Goal: Use online tool/utility: Utilize a website feature to perform a specific function

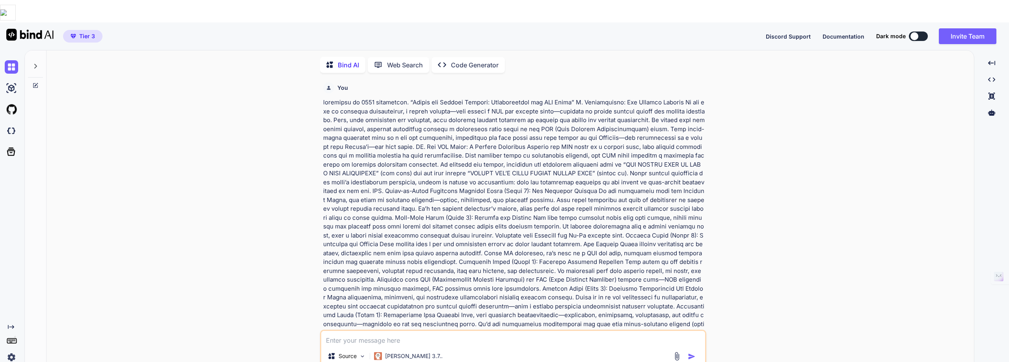
scroll to position [2905, 0]
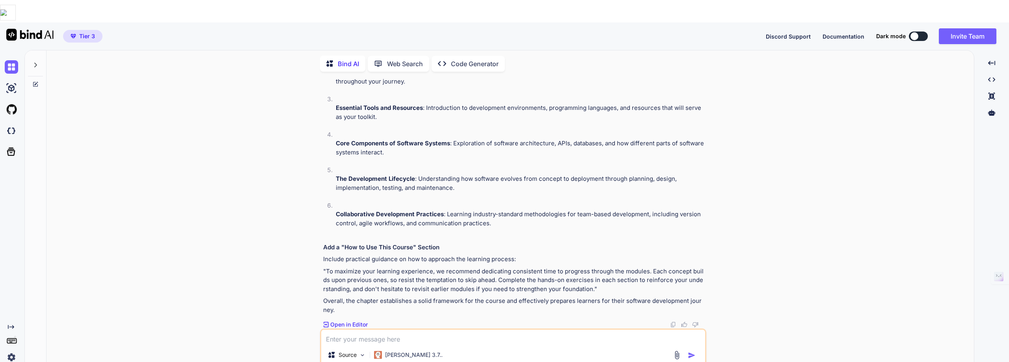
click at [328, 330] on textarea at bounding box center [513, 337] width 384 height 14
paste textarea "LOREMIPSUMD SITAMETCONSECTET 1. Ad elitseddoei tempo inc utlaboreetdol ma aliqu…"
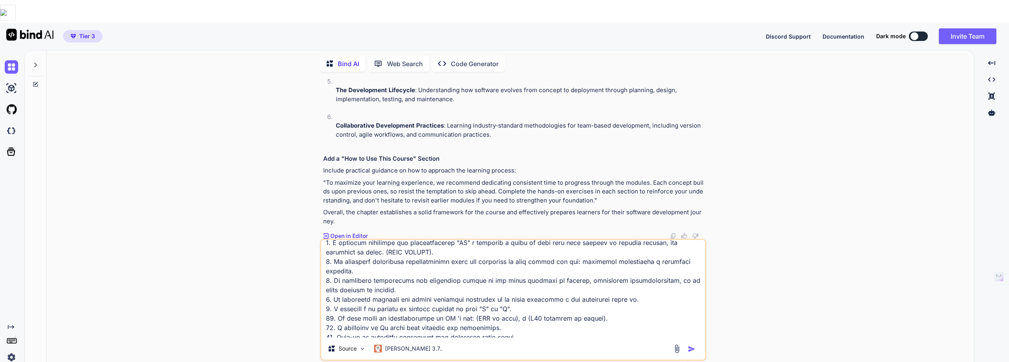
scroll to position [0, 0]
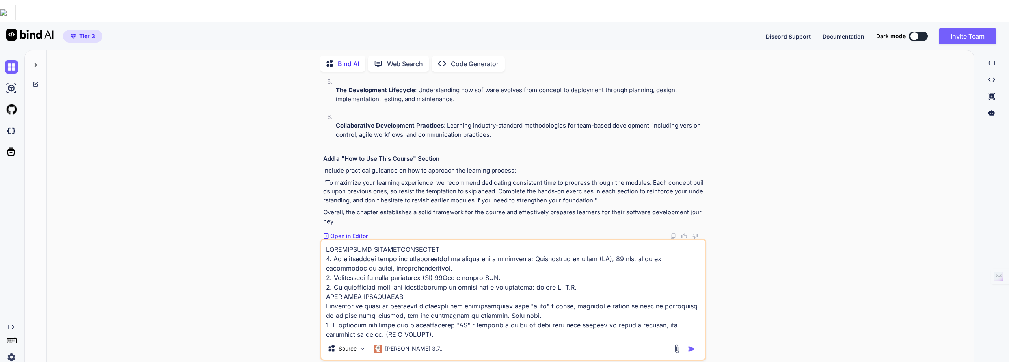
click at [325, 240] on textarea at bounding box center [513, 289] width 384 height 98
type textarea "loremipsu do sitamet co adip elitseddoei. TEMPORINCID UTLABOREETDOLORE 8. Ma al…"
click at [693, 345] on img "button" at bounding box center [692, 349] width 8 height 8
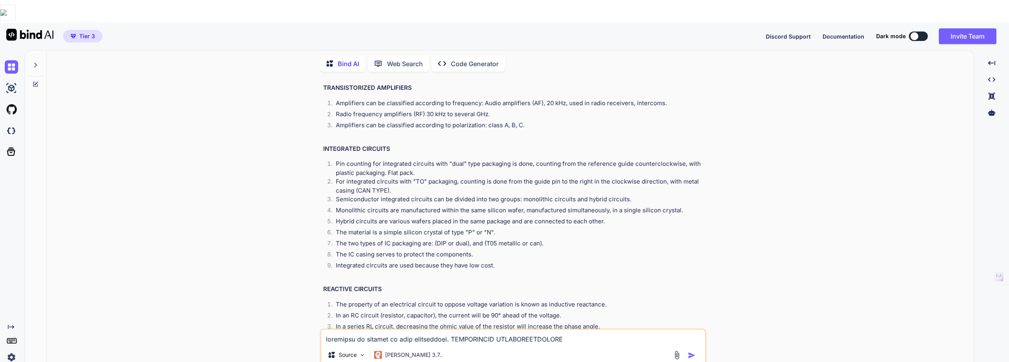
scroll to position [3401, 0]
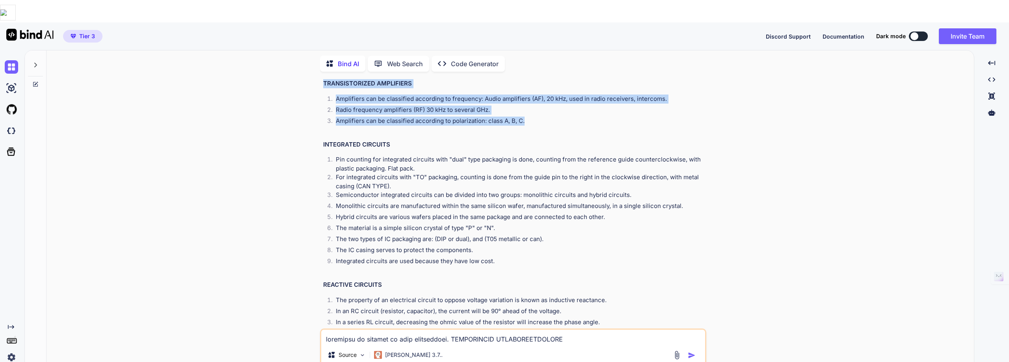
drag, startPoint x: 322, startPoint y: 127, endPoint x: 556, endPoint y: 189, distance: 242.4
click at [556, 189] on div "You Bind AI Inside the Digital Journey: Understanding the OSI Model I. Introduc…" at bounding box center [514, 203] width 385 height 251
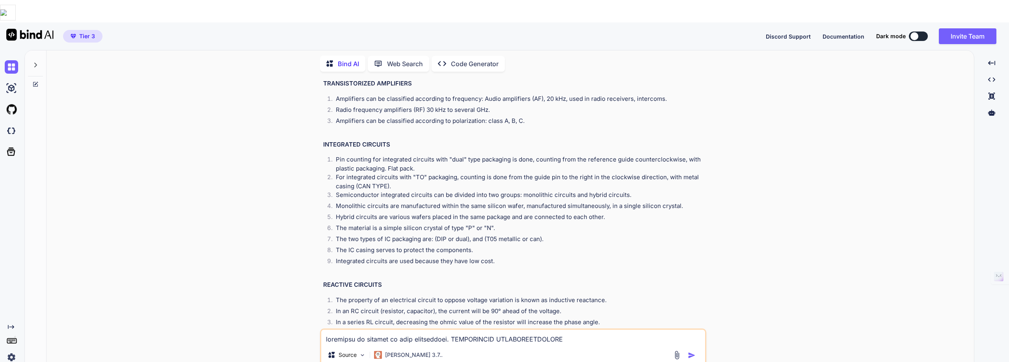
click at [330, 330] on textarea at bounding box center [513, 337] width 384 height 14
click at [692, 352] on img "button" at bounding box center [692, 356] width 8 height 8
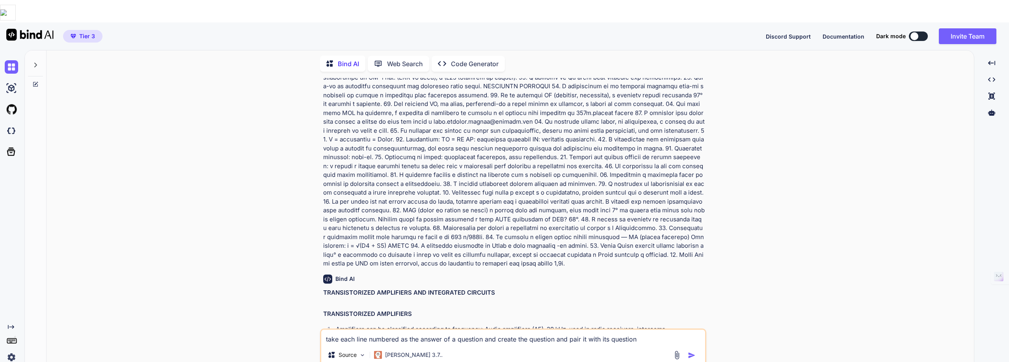
scroll to position [3131, 0]
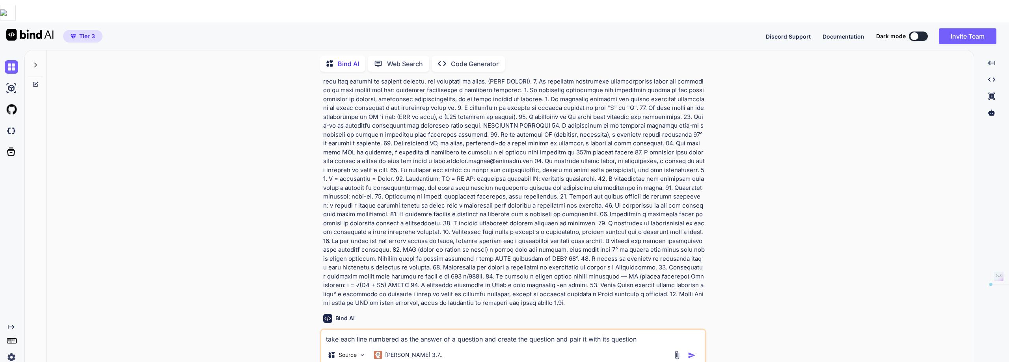
drag, startPoint x: 318, startPoint y: 103, endPoint x: 431, endPoint y: 106, distance: 113.2
click at [431, 106] on div "You Bind AI Inside the Digital Journey: Understanding the OSI Model I. Introduc…" at bounding box center [514, 231] width 922 height 306
copy p "translate to english us this textcontent"
click at [332, 330] on textarea "take each line numbered as the answer of a question and create the question and…" at bounding box center [513, 337] width 384 height 14
paste textarea "ranslate to english us this textcontent"
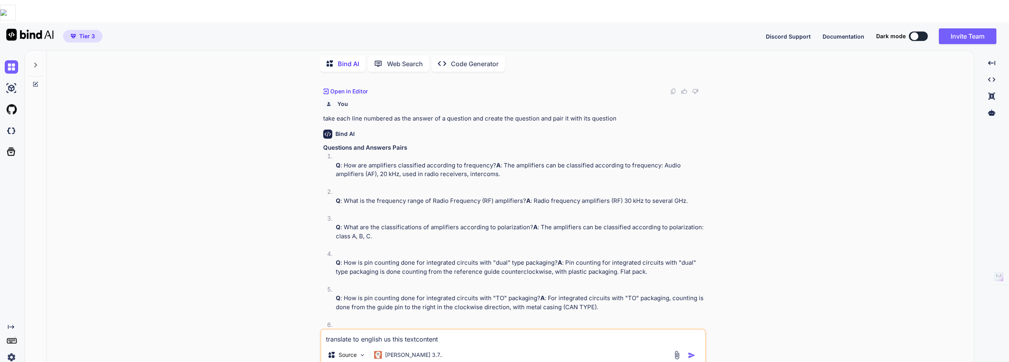
scroll to position [3999, 0]
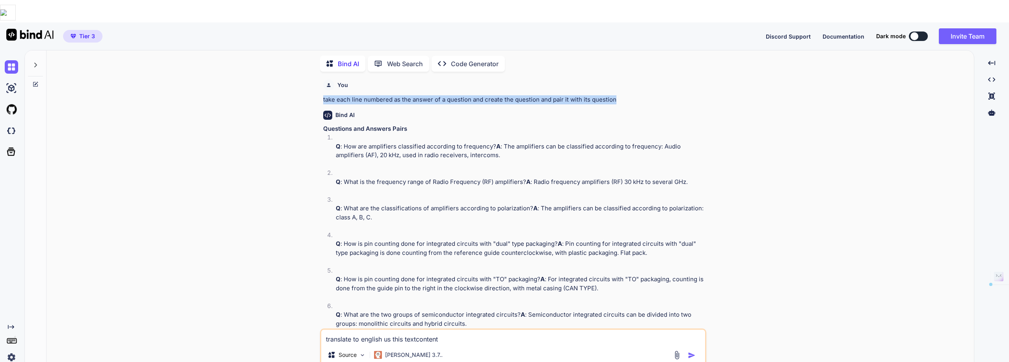
drag, startPoint x: 322, startPoint y: 164, endPoint x: 607, endPoint y: 162, distance: 284.7
click at [618, 165] on div "You Bind AI Inside the Digital Journey: Understanding the OSI Model I. Introduc…" at bounding box center [514, 203] width 385 height 251
copy p "take each line numbered as the answer of a question and create the question and…"
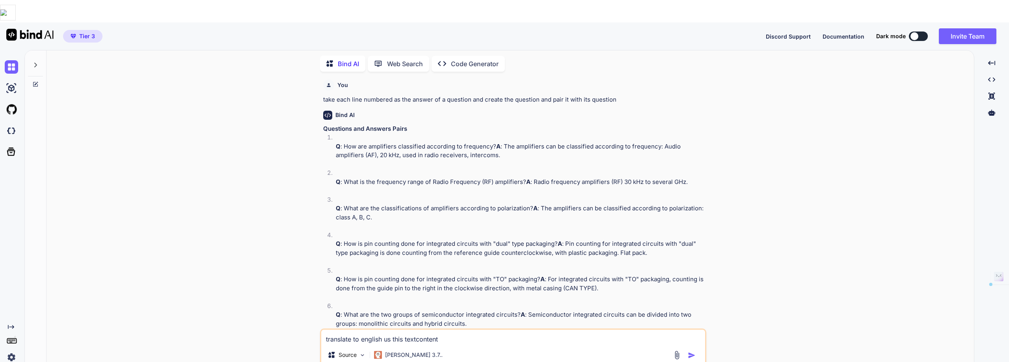
click at [441, 330] on textarea "translate to english us this textcontent" at bounding box center [513, 337] width 384 height 14
paste textarea "take each line numbered as the answer of a question and create the question and…"
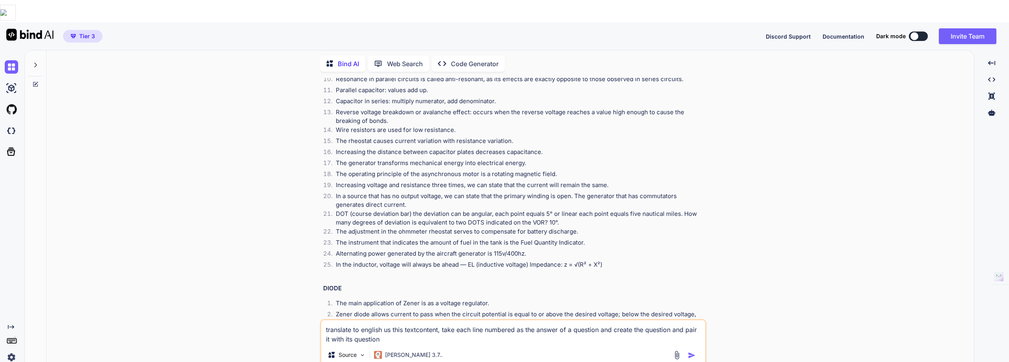
scroll to position [3722, 0]
click at [440, 321] on textarea "translate to english us this textcontent, take each line numbered as the answer…" at bounding box center [513, 333] width 384 height 24
click at [562, 321] on textarea "translate to english us this textcontent, take each line numbered as the answer…" at bounding box center [513, 333] width 384 height 24
click at [692, 352] on img "button" at bounding box center [692, 356] width 8 height 8
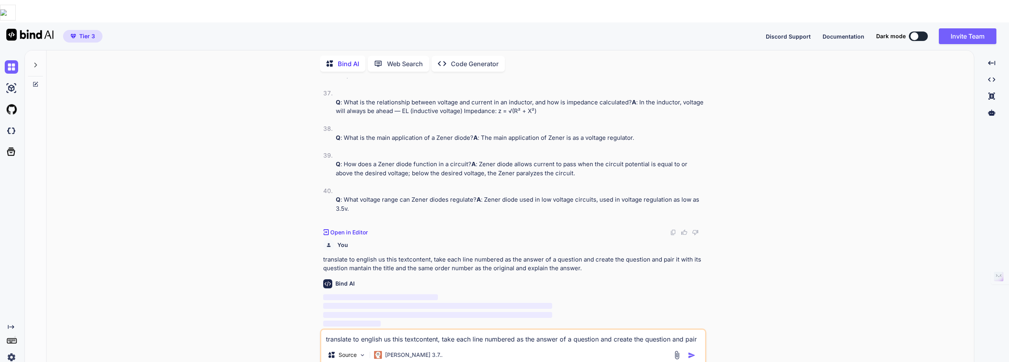
scroll to position [5471, 0]
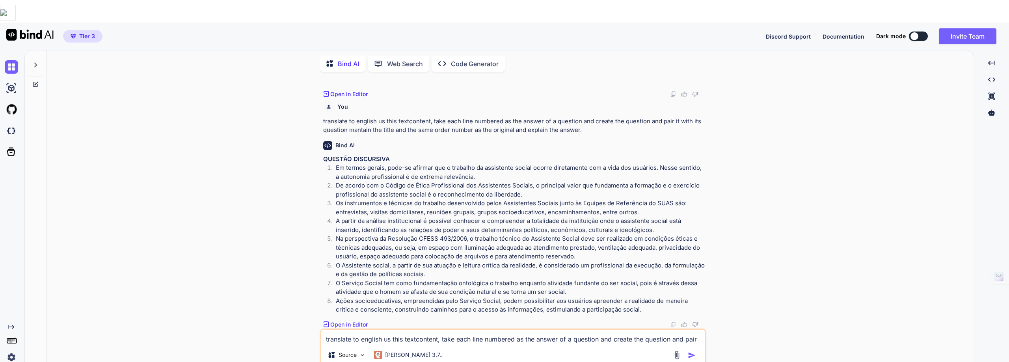
click at [528, 181] on li "Em termos gerais, pode-se afirmar que o trabalho da assistente social ocorre di…" at bounding box center [517, 173] width 375 height 18
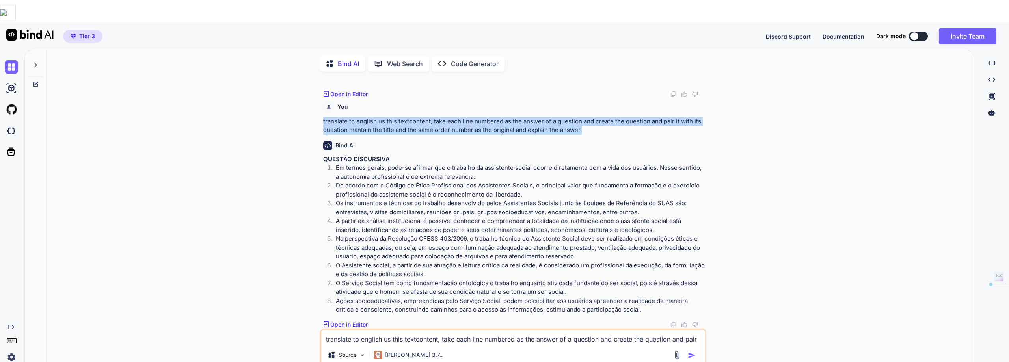
drag, startPoint x: 323, startPoint y: 98, endPoint x: 604, endPoint y: 108, distance: 281.0
click at [604, 108] on div "You Bind AI Inside the Digital Journey: Understanding the OSI Model I. Introduc…" at bounding box center [514, 203] width 385 height 251
copy p "translate to english us this textcontent, take each line numbered as the answer…"
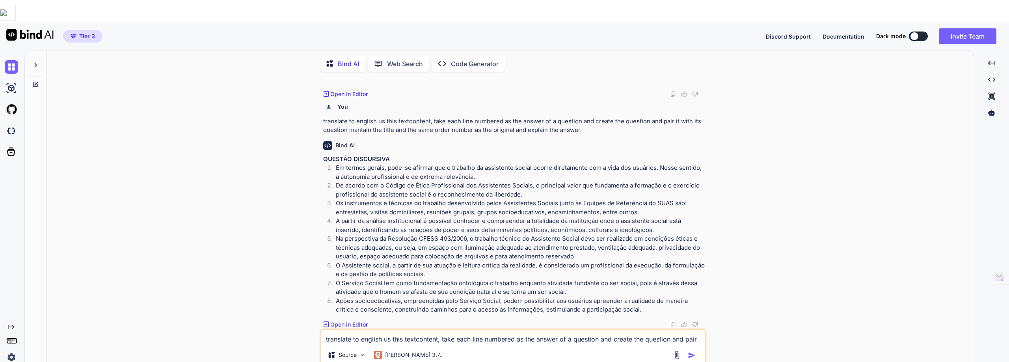
click at [327, 330] on textarea "translate to english us this textcontent, take each line numbered as the answer…" at bounding box center [513, 337] width 384 height 14
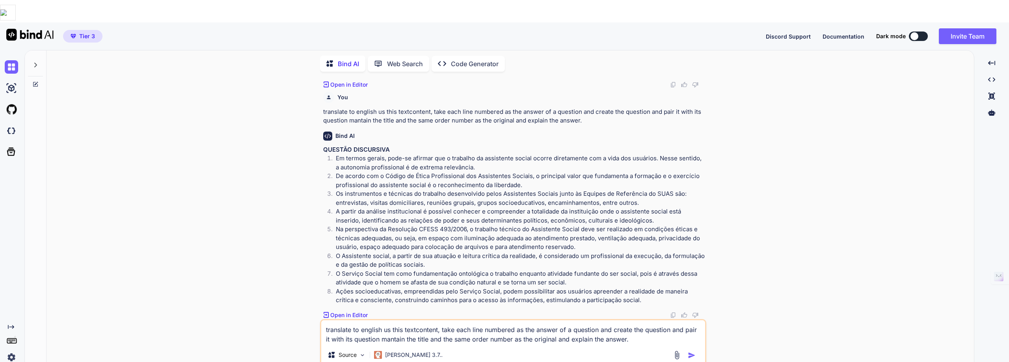
click at [381, 321] on textarea "translate to english us this textcontent, take each line numbered as the answer…" at bounding box center [513, 333] width 384 height 24
click at [571, 321] on textarea "translate to english us this textcontent, take each line numbered as the answer…" at bounding box center [513, 333] width 384 height 24
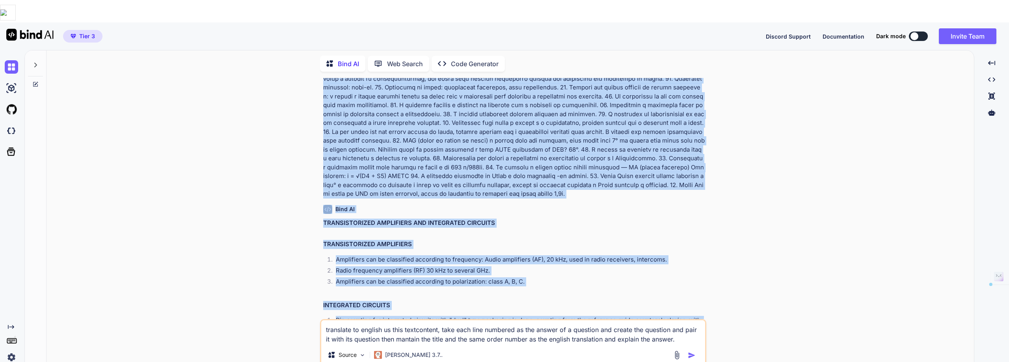
scroll to position [3318, 0]
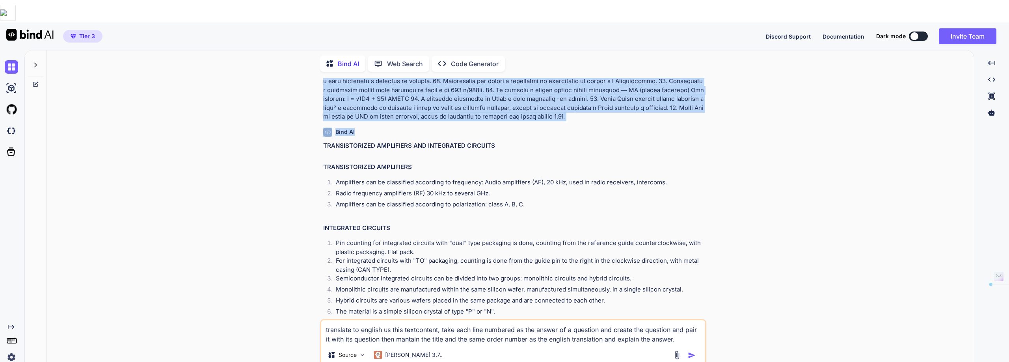
drag, startPoint x: 434, startPoint y: 147, endPoint x: 702, endPoint y: 188, distance: 270.8
click at [702, 188] on div "You Bind AI Inside the Digital Journey: Understanding the OSI Model I. Introduc…" at bounding box center [514, 198] width 385 height 241
copy div "LOREMIPSUMD SITAMETCONSECTET 1. Ad elitseddoei tempo inc utlaboreetdol ma aliqu…"
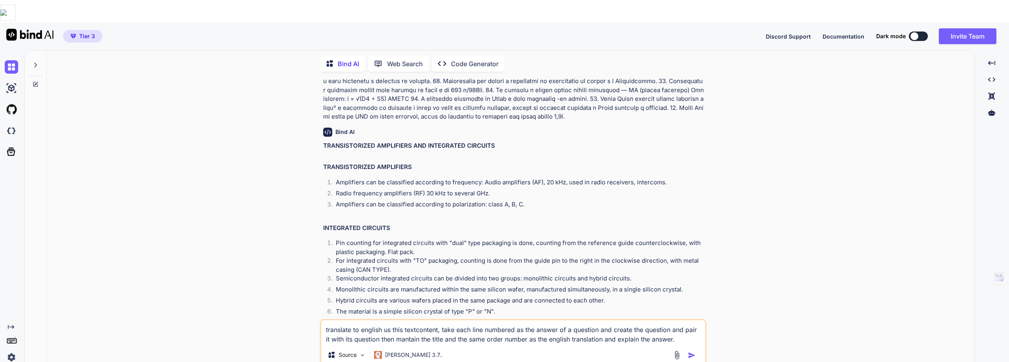
click at [679, 321] on textarea "translate to english us this textcontent, take each line numbered as the answer…" at bounding box center [513, 333] width 384 height 24
paste textarea "LOREMIPSUMD SITAMETCONSECTET 3. Ad elitseddoei tempo inc utlaboreetdol ma aliqu…"
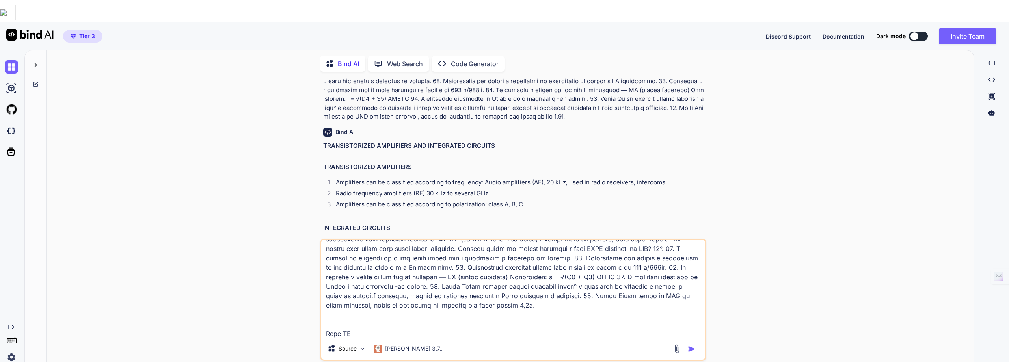
scroll to position [285, 0]
drag, startPoint x: 351, startPoint y: 311, endPoint x: 308, endPoint y: 302, distance: 44.0
click at [311, 313] on div "You Bind AI Inside the Digital Journey: Understanding the OSI Model I. Introduc…" at bounding box center [514, 231] width 922 height 306
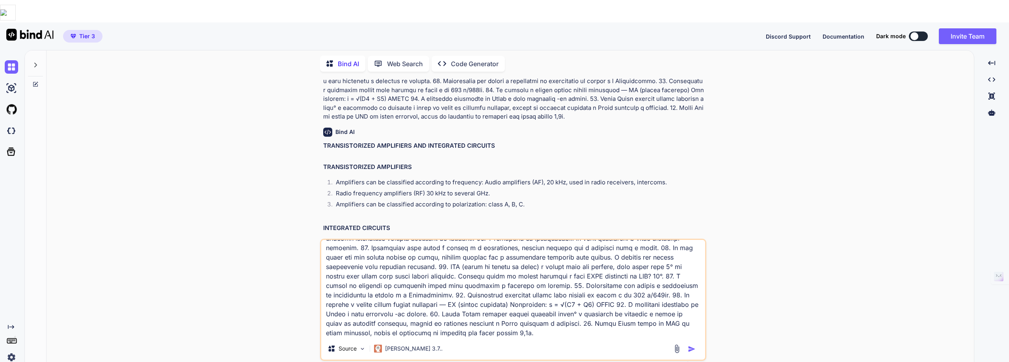
click at [690, 345] on img "button" at bounding box center [692, 349] width 8 height 8
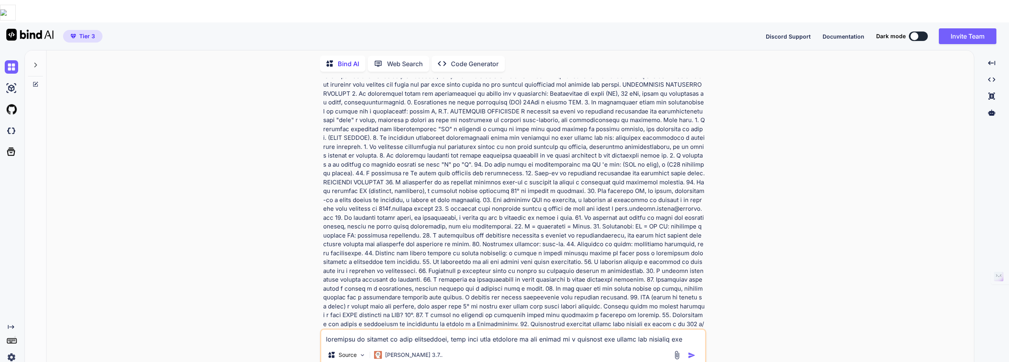
scroll to position [5611, 0]
drag, startPoint x: 323, startPoint y: 97, endPoint x: 597, endPoint y: 109, distance: 274.4
click at [597, 109] on div "You Bind AI Inside the Digital Journey: Understanding the OSI Model I. Introduc…" at bounding box center [514, 203] width 385 height 251
copy p "translate to english us this textcontent, take each line numbered as the answer…"
click at [327, 330] on textarea at bounding box center [513, 337] width 384 height 14
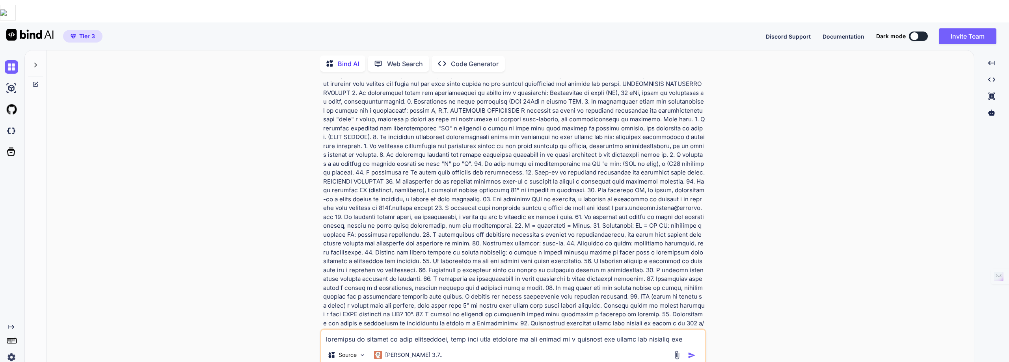
paste textarea "mantain the title and the same order number as the original and explain the ans…"
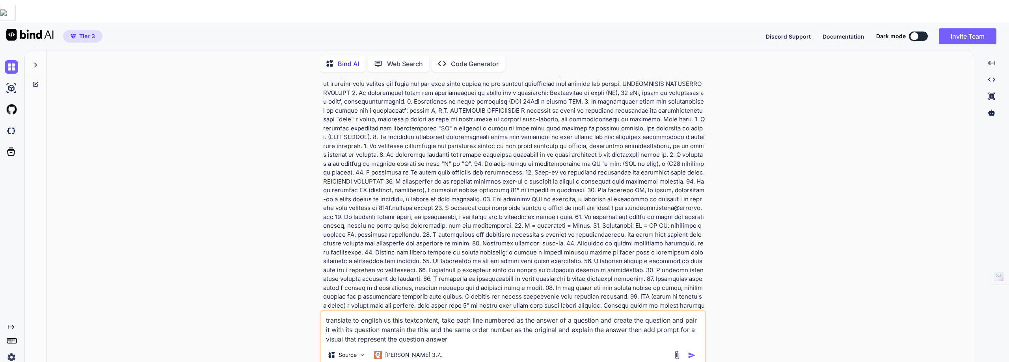
click at [424, 319] on textarea "translate to english us this textcontent, take each line numbered as the answer…" at bounding box center [513, 327] width 384 height 33
click at [454, 316] on textarea "translate to english us this textcontent, take each line numbered as the answer…" at bounding box center [513, 327] width 384 height 33
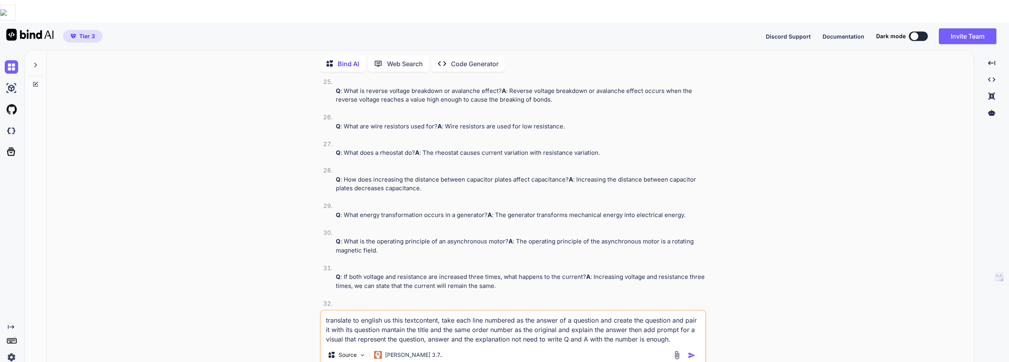
scroll to position [4625, 0]
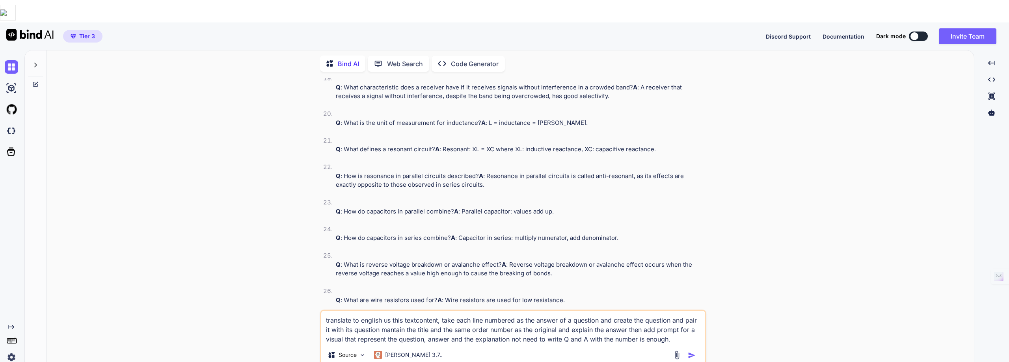
paste textarea "translate to english us this textcontent, take each line numbered as the answer…"
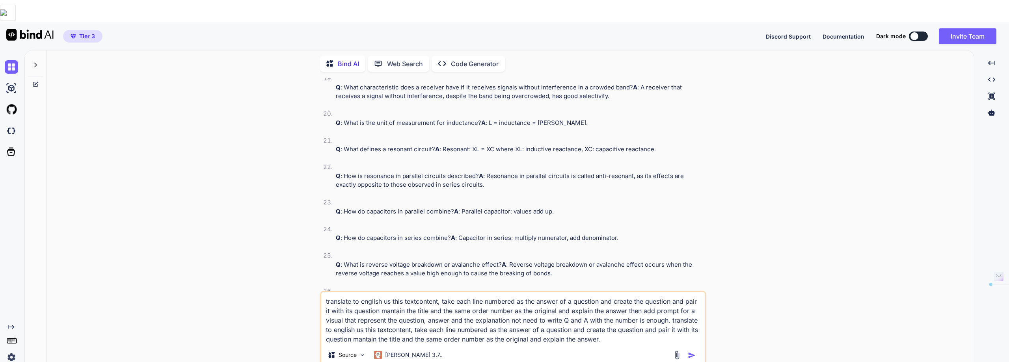
drag, startPoint x: 672, startPoint y: 299, endPoint x: 657, endPoint y: 332, distance: 36.0
click at [691, 332] on div "translate to english us this textcontent, take each line numbered as the answer…" at bounding box center [513, 329] width 386 height 77
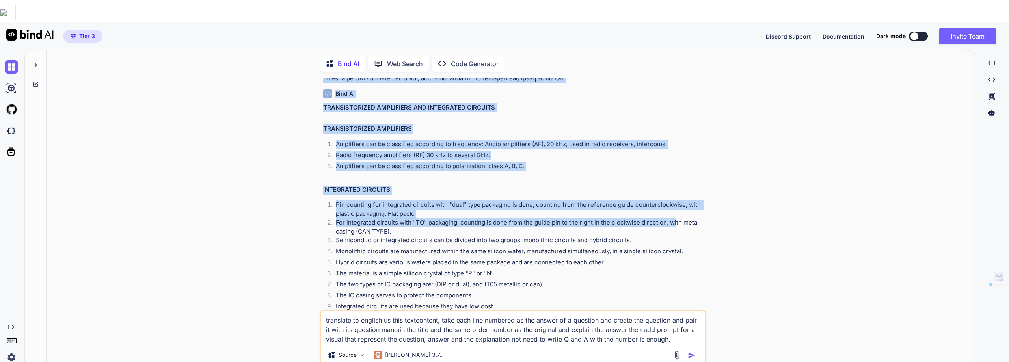
scroll to position [3370, 0]
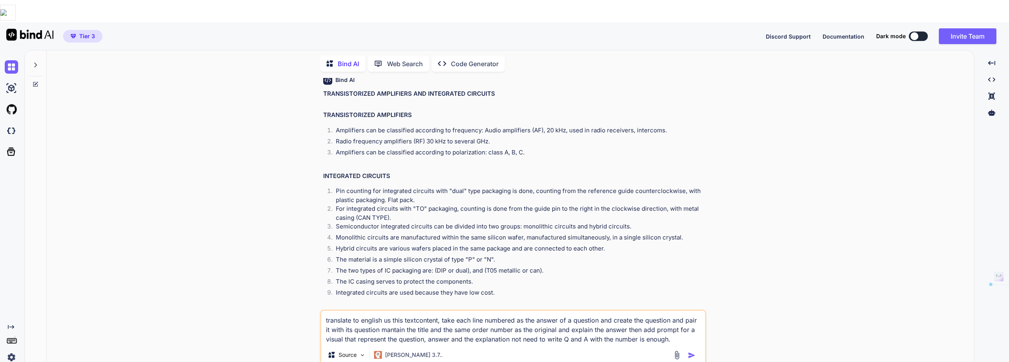
drag, startPoint x: 544, startPoint y: 106, endPoint x: 701, endPoint y: 131, distance: 159.0
copy p "Lo ipsumdolors ametc adi elitseddoeius te incidi utl e doloremagn: Aliquaenima …"
click at [676, 318] on textarea "translate to english us this textcontent, take each line numbered as the answer…" at bounding box center [513, 327] width 384 height 33
paste textarea "Lo ipsumdolors ametc adi elitseddoeius te incidi utl e doloremagn: Aliquaenima …"
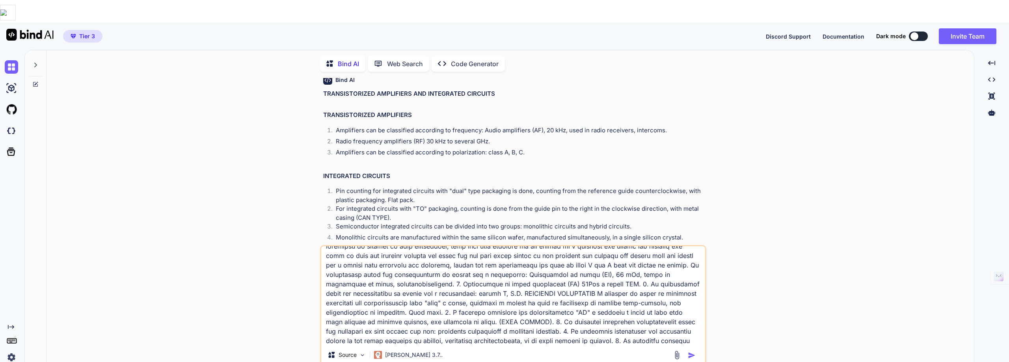
scroll to position [0, 0]
click at [686, 253] on textarea at bounding box center [513, 295] width 384 height 98
click at [688, 255] on textarea at bounding box center [513, 295] width 384 height 98
click at [571, 246] on textarea at bounding box center [513, 295] width 384 height 98
click at [674, 246] on textarea at bounding box center [513, 295] width 384 height 98
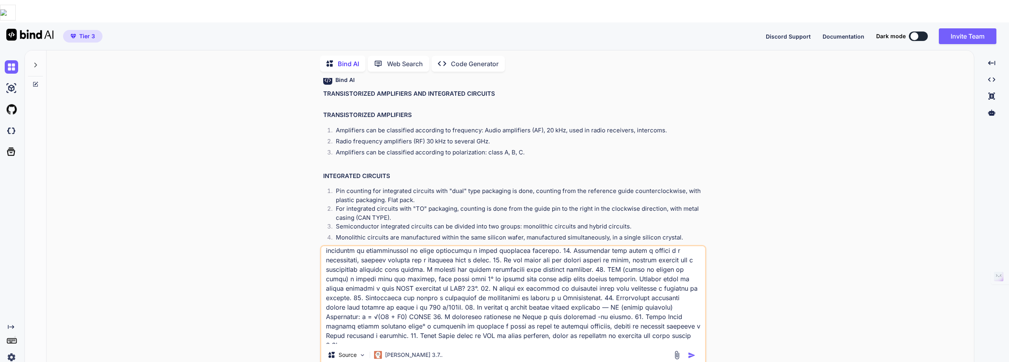
scroll to position [267, 0]
click at [694, 352] on img "button" at bounding box center [692, 356] width 8 height 8
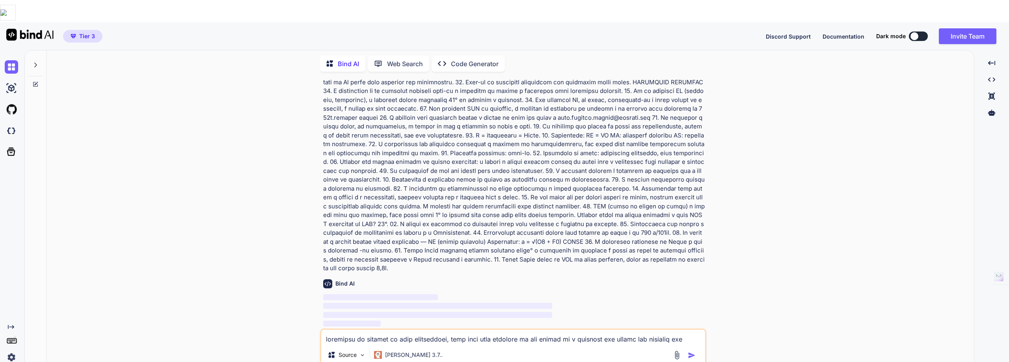
scroll to position [7952, 0]
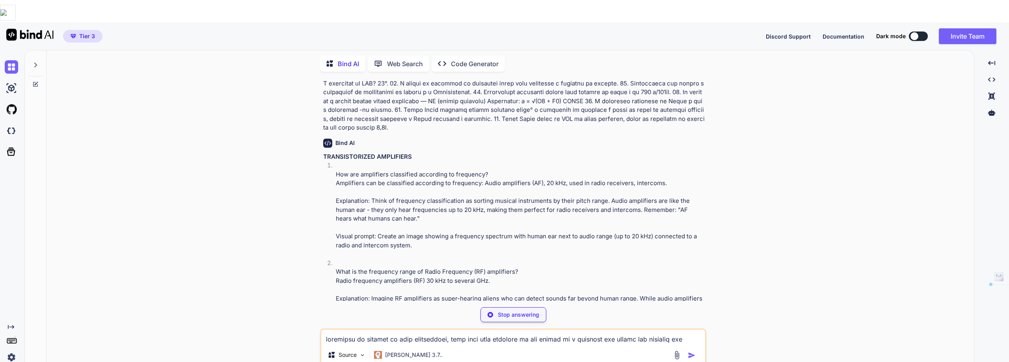
drag, startPoint x: 323, startPoint y: 78, endPoint x: 703, endPoint y: 99, distance: 379.9
copy p "translate to english us this textcontent, take each line numbered as the answer…"
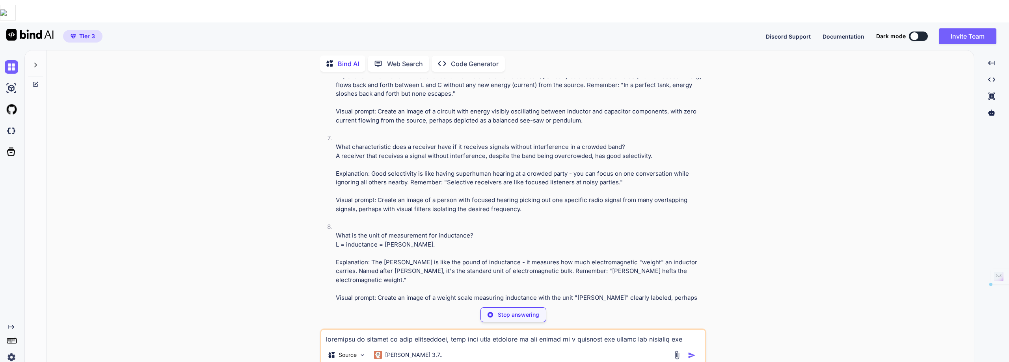
scroll to position [9837, 0]
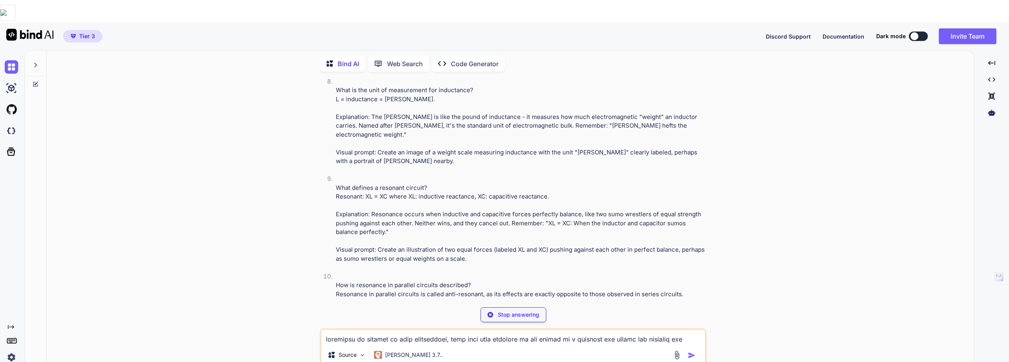
click at [512, 308] on div "Stop answering" at bounding box center [514, 315] width 66 height 15
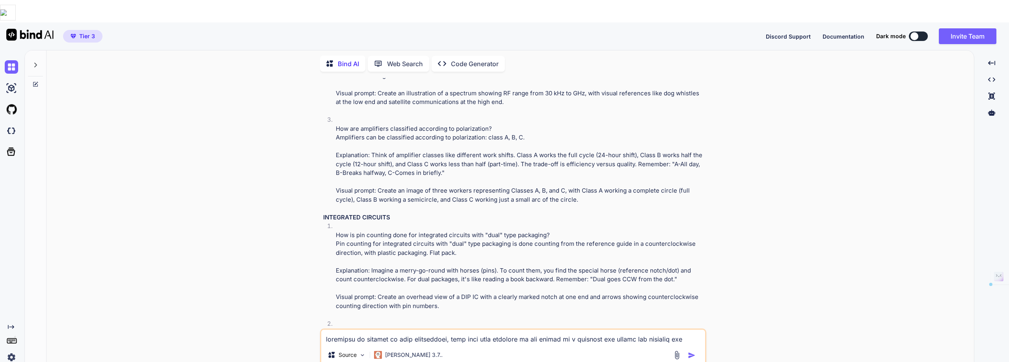
scroll to position [8104, 0]
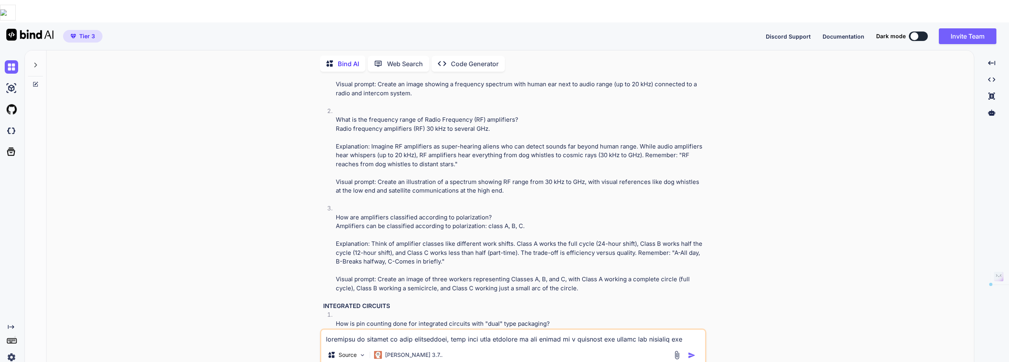
drag, startPoint x: 323, startPoint y: 165, endPoint x: 612, endPoint y: 218, distance: 293.9
copy p "loremipsu do sitamet co adip elitseddoei, temp inci utla etdolore ma ali enimad…"
click at [325, 330] on textarea at bounding box center [513, 337] width 384 height 14
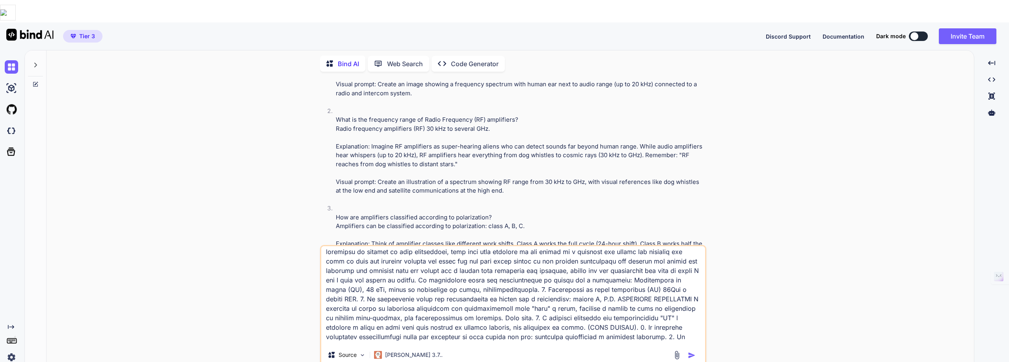
scroll to position [0, 0]
click at [673, 246] on textarea at bounding box center [513, 295] width 384 height 98
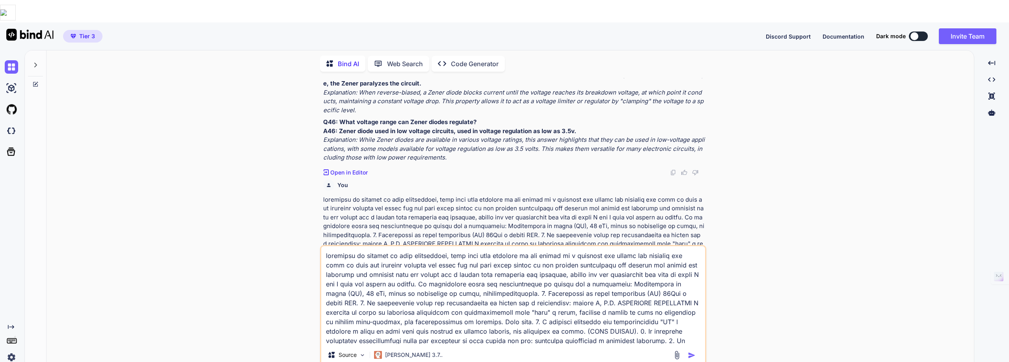
scroll to position [7473, 0]
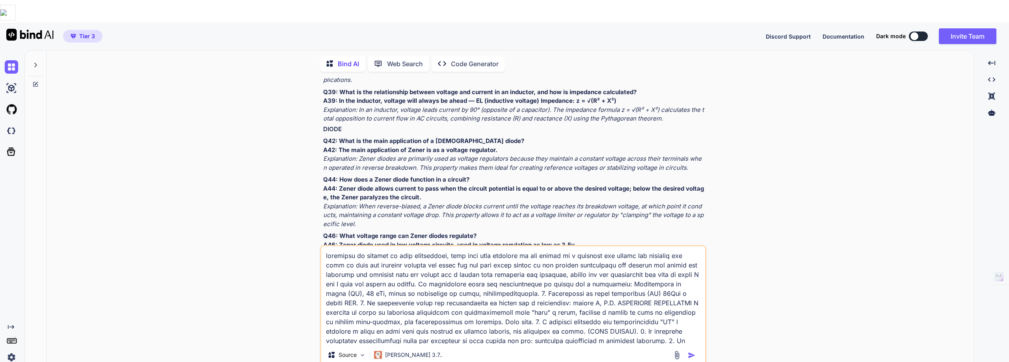
click at [618, 246] on textarea at bounding box center [513, 295] width 384 height 98
click at [401, 254] on textarea at bounding box center [513, 295] width 384 height 98
click at [467, 252] on textarea at bounding box center [513, 295] width 384 height 98
type textarea "loremipsu do sitamet co adip elitseddoei, temp inci utla etdolore ma ali enimad…"
click at [689, 352] on img "button" at bounding box center [692, 356] width 8 height 8
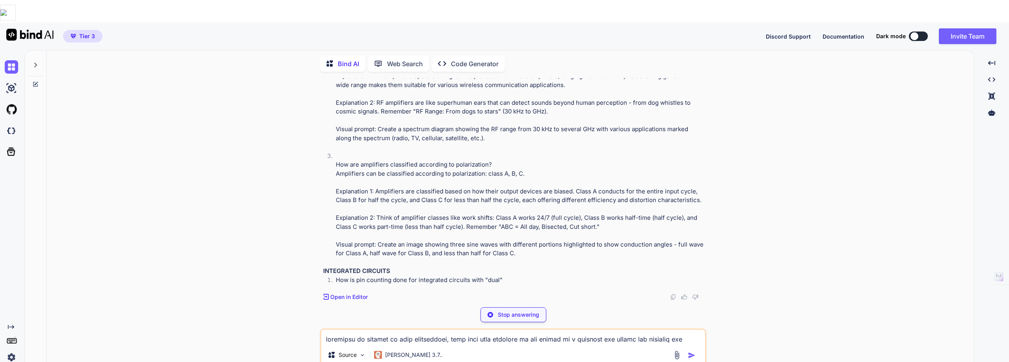
scroll to position [11102, 0]
